Goal: Browse casually

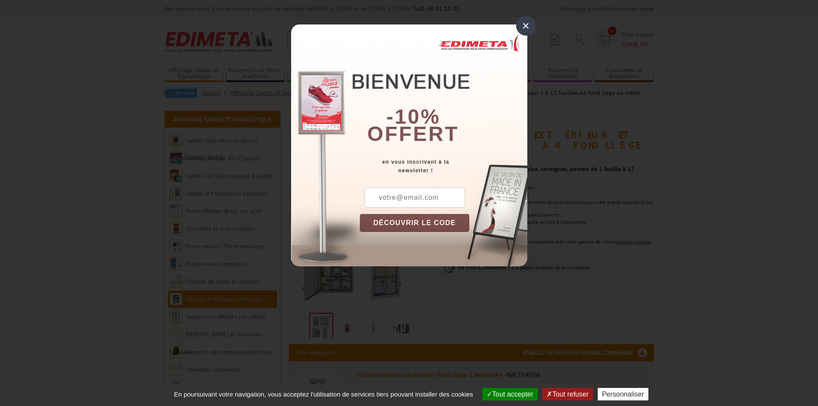
click at [527, 25] on div "×" at bounding box center [526, 26] width 20 height 20
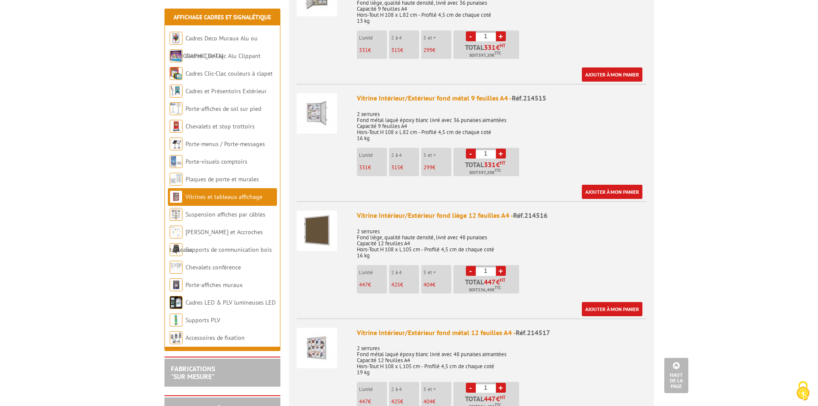
scroll to position [945, 0]
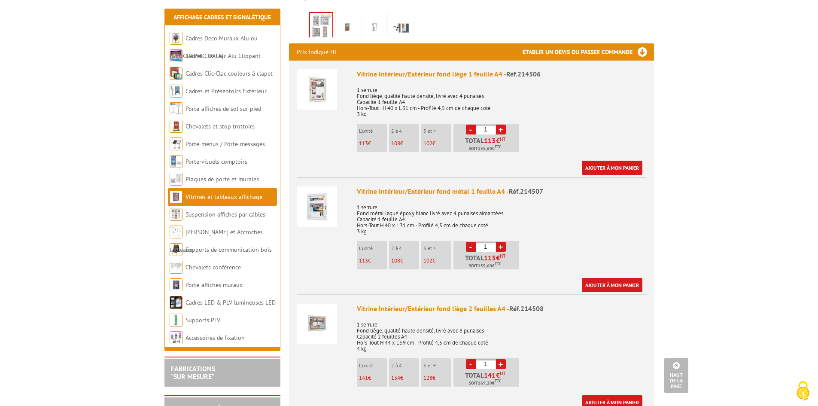
scroll to position [344, 0]
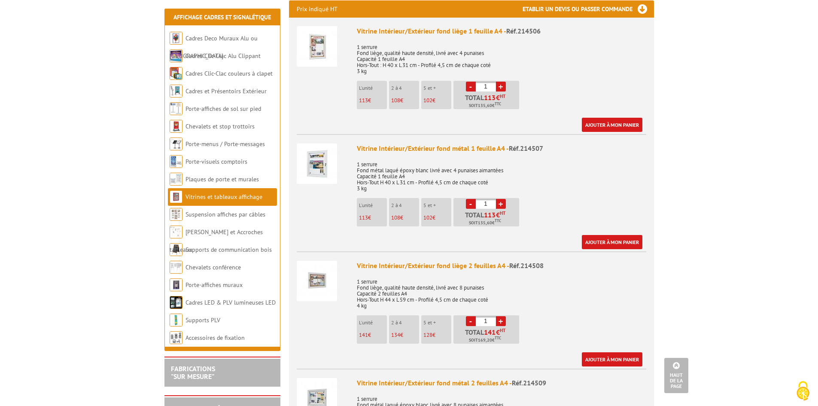
click at [323, 265] on img at bounding box center [317, 281] width 40 height 40
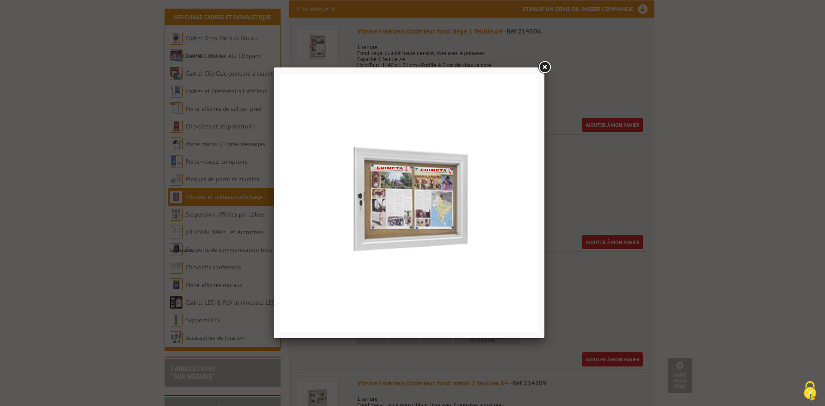
click at [547, 66] on link at bounding box center [543, 67] width 15 height 15
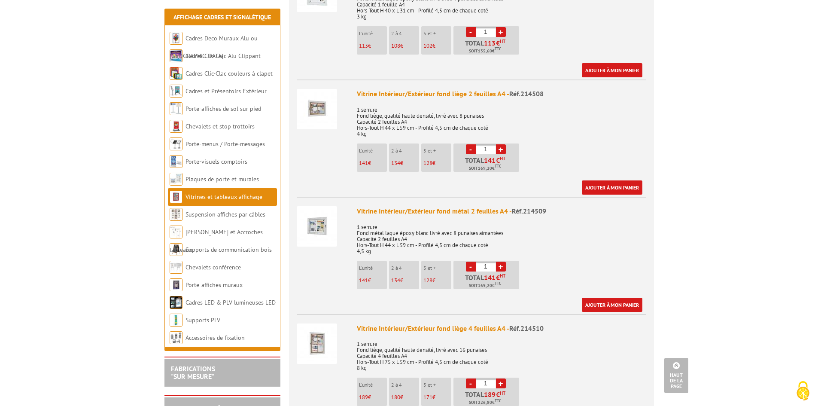
scroll to position [687, 0]
